Goal: Answer question/provide support: Share knowledge or assist other users

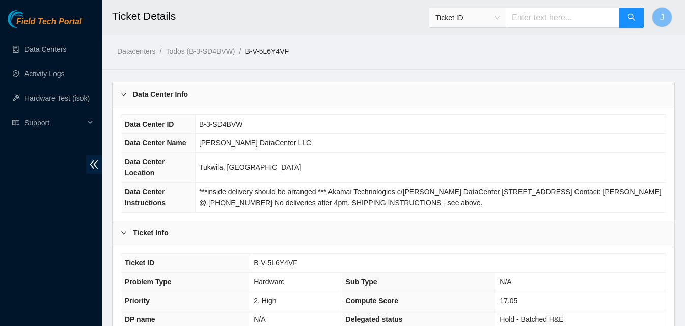
scroll to position [102, 0]
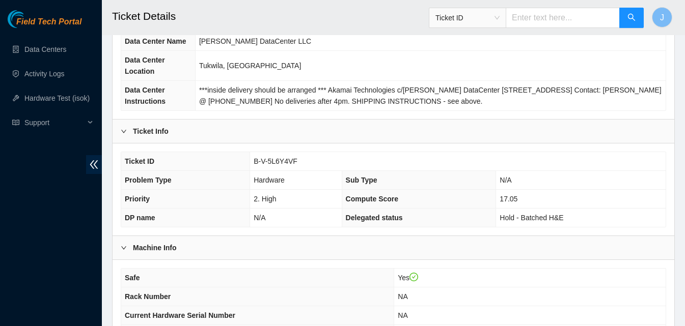
click at [252, 90] on span "***inside delivery should be arranged *** Akamai Technologies c/[PERSON_NAME] D…" at bounding box center [430, 95] width 462 height 19
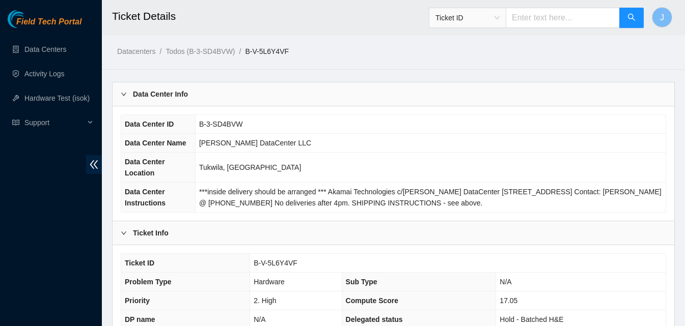
scroll to position [285, 0]
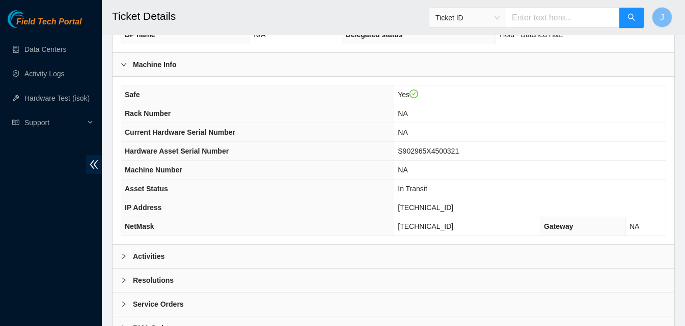
click at [557, 268] on div "Activities" at bounding box center [394, 256] width 562 height 23
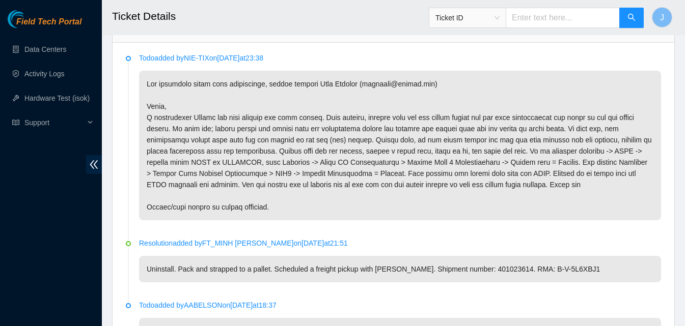
scroll to position [509, 0]
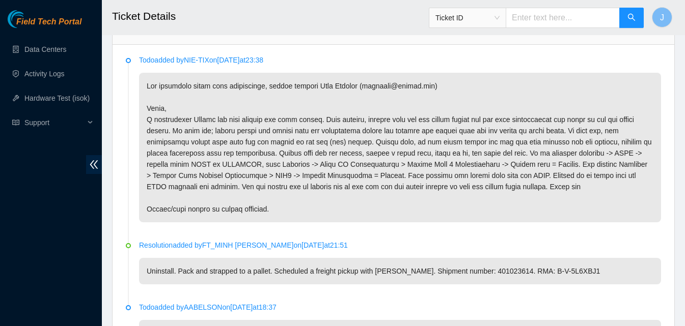
drag, startPoint x: 608, startPoint y: 47, endPoint x: 607, endPoint y: 55, distance: 7.7
click at [608, 51] on div "Todo added by NIE-TIX on 2025-08-25 at 23:38 Resolution added by FT_MINH DUONG …" at bounding box center [394, 230] width 562 height 370
click at [600, 70] on div "Todo added by NIE-TIX on 2025-08-25 at 23:38" at bounding box center [400, 138] width 522 height 168
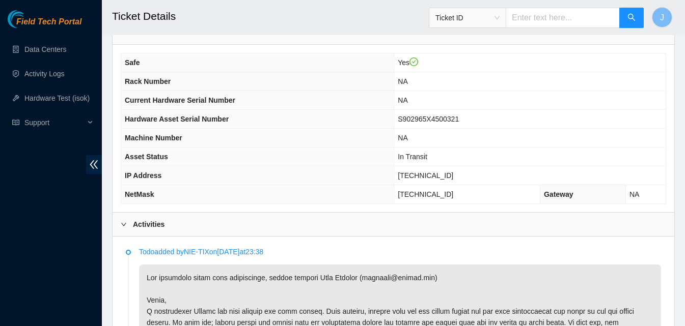
scroll to position [396, 0]
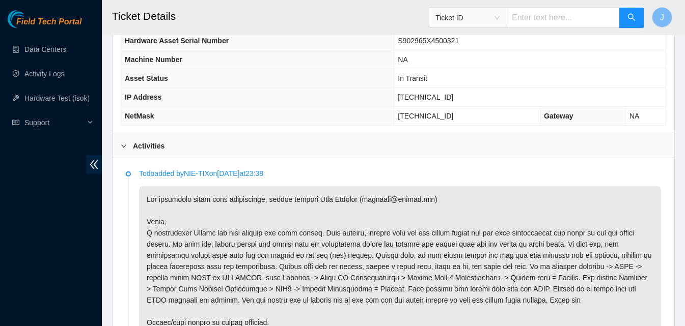
click at [197, 148] on div "Activities" at bounding box center [394, 145] width 562 height 23
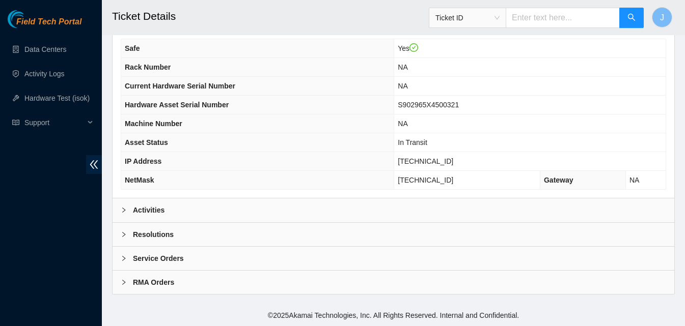
scroll to position [331, 0]
click at [223, 242] on div "Resolutions" at bounding box center [394, 234] width 562 height 23
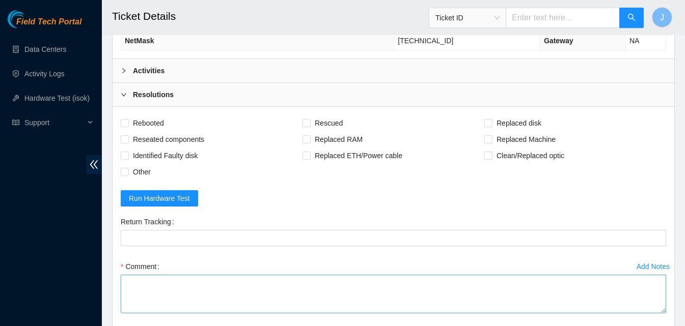
scroll to position [484, 0]
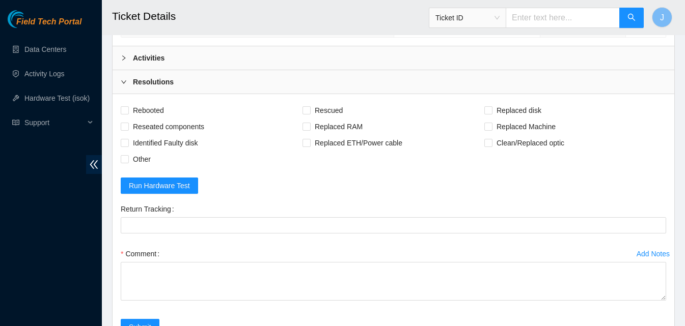
click at [267, 303] on div "Comment" at bounding box center [393, 276] width 545 height 61
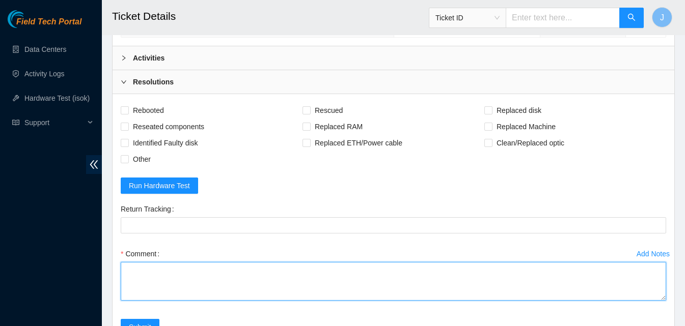
click at [268, 293] on textarea "Comment" at bounding box center [393, 281] width 545 height 39
type textarea "r"
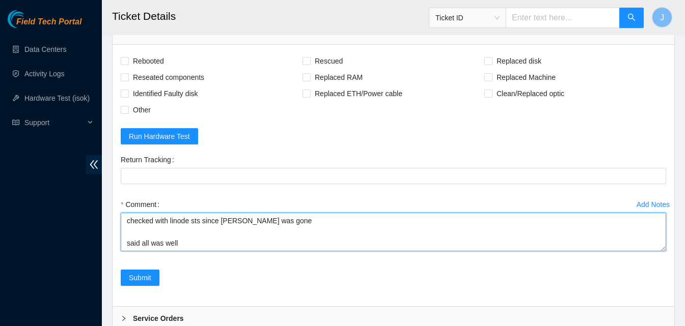
scroll to position [593, 0]
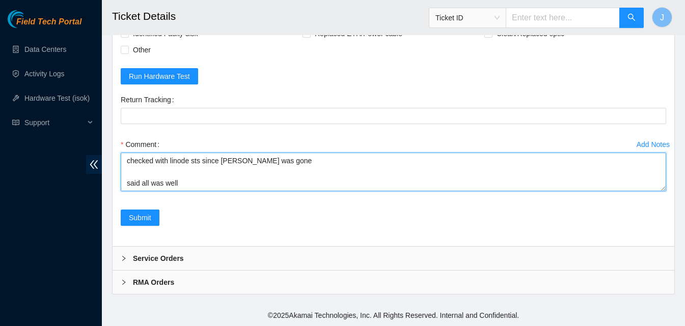
type textarea "installed new server checked with linode sts since alex was gone said all was w…"
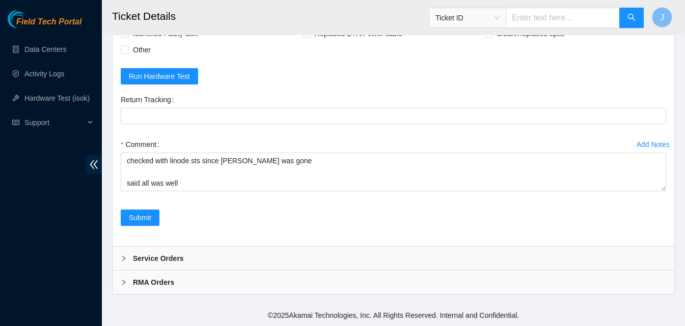
click at [154, 208] on div "Add Notes Comment installed new server checked with linode sts since alex was g…" at bounding box center [394, 172] width 554 height 73
click at [141, 222] on span "Submit" at bounding box center [140, 217] width 22 height 11
click at [6, 174] on div "Field Tech Portal Data Centers Activity Logs Hardware Test (isok) Support" at bounding box center [51, 168] width 102 height 316
